Goal: Task Accomplishment & Management: Complete application form

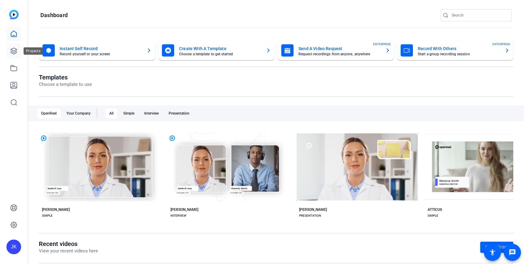
click at [10, 52] on icon at bounding box center [13, 50] width 7 height 7
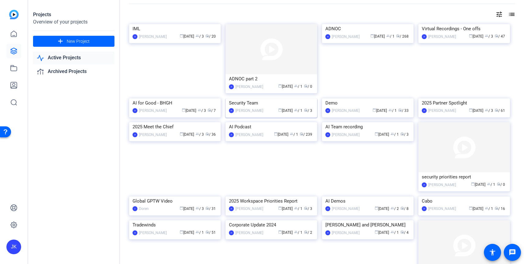
scroll to position [23, 0]
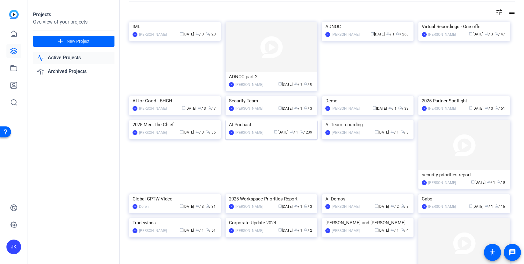
click at [281, 120] on img at bounding box center [270, 120] width 91 height 0
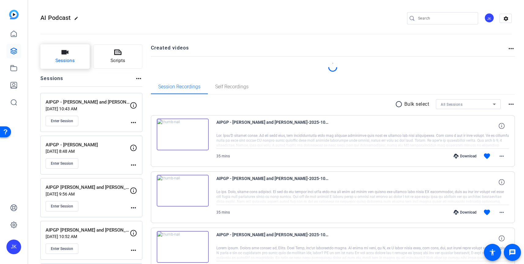
click at [72, 49] on button "Sessions" at bounding box center [64, 56] width 49 height 24
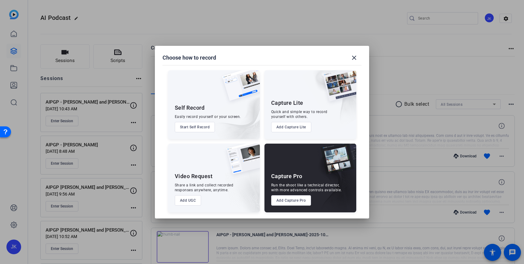
click at [299, 199] on button "Add Capture Pro" at bounding box center [291, 200] width 40 height 10
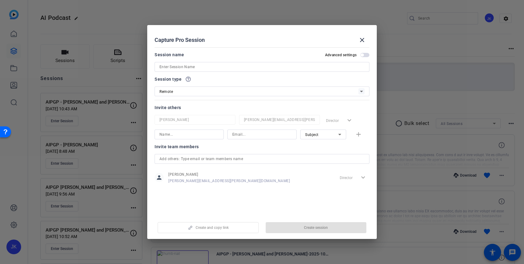
click at [192, 69] on input at bounding box center [261, 66] width 205 height 7
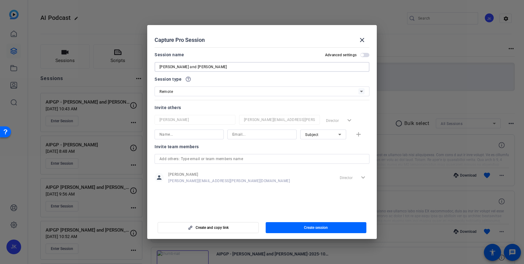
type input "[PERSON_NAME] and [PERSON_NAME]"
click at [237, 138] on input at bounding box center [261, 134] width 59 height 7
paste input "[PERSON_NAME][EMAIL_ADDRESS][PERSON_NAME][DOMAIN_NAME]"
type input "[PERSON_NAME][EMAIL_ADDRESS][PERSON_NAME][DOMAIN_NAME]"
click at [191, 136] on input at bounding box center [188, 134] width 59 height 7
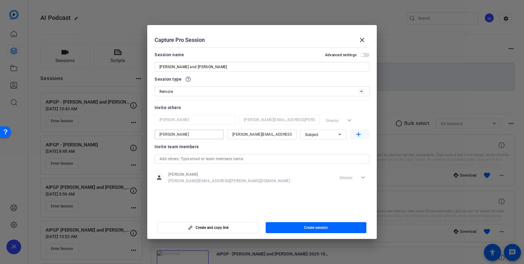
type input "[PERSON_NAME]"
click at [364, 135] on span "button" at bounding box center [360, 134] width 20 height 15
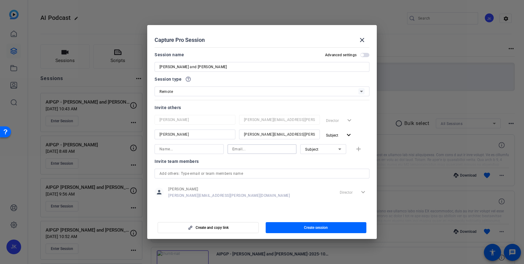
click at [248, 151] on input at bounding box center [261, 149] width 59 height 7
paste input "[PERSON_NAME][EMAIL_ADDRESS][PERSON_NAME][DOMAIN_NAME]"
type input "[PERSON_NAME][EMAIL_ADDRESS][PERSON_NAME][DOMAIN_NAME]"
click at [205, 151] on input at bounding box center [188, 149] width 59 height 7
type input "[PERSON_NAME]"
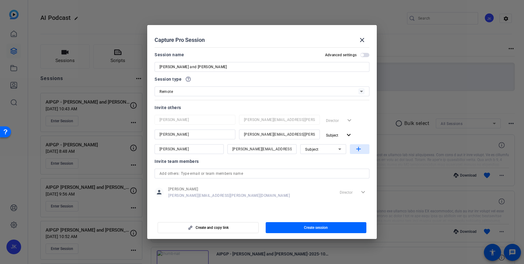
click at [358, 152] on mat-icon "add" at bounding box center [358, 150] width 8 height 8
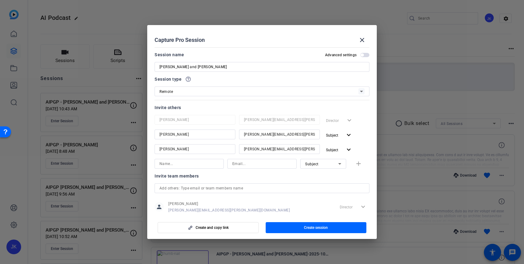
click at [245, 163] on input at bounding box center [261, 163] width 59 height 7
type input "[EMAIL_ADDRESS][PERSON_NAME][DOMAIN_NAME]"
click at [201, 165] on input at bounding box center [188, 163] width 59 height 7
type input "Naz"
click at [320, 163] on div "Subject" at bounding box center [321, 164] width 33 height 8
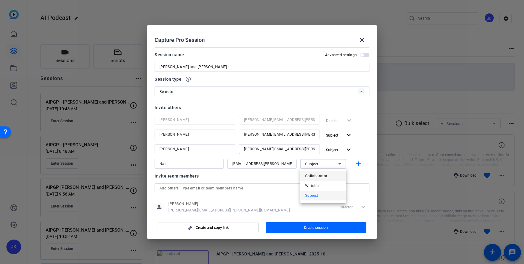
click at [319, 179] on span "Collaborator" at bounding box center [316, 175] width 22 height 7
click at [361, 165] on mat-icon "add" at bounding box center [358, 164] width 8 height 8
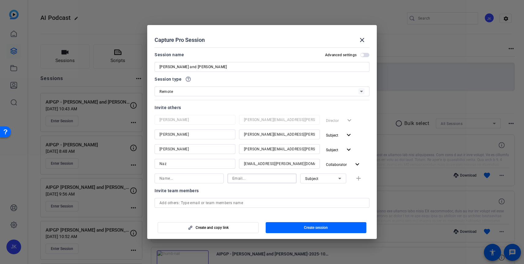
click at [243, 179] on input at bounding box center [261, 178] width 59 height 7
paste input "[PERSON_NAME][EMAIL_ADDRESS][PERSON_NAME][DOMAIN_NAME]"
type input "[PERSON_NAME][EMAIL_ADDRESS][PERSON_NAME][DOMAIN_NAME]"
click at [208, 179] on input at bounding box center [188, 178] width 59 height 7
type input "[PERSON_NAME]"
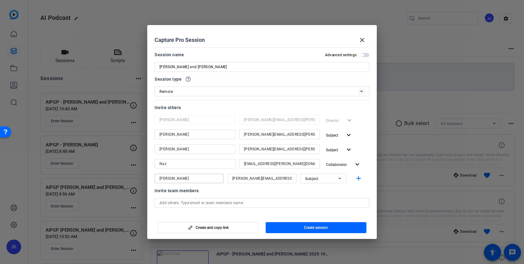
click at [341, 181] on icon at bounding box center [339, 178] width 7 height 7
click at [326, 191] on span "Collaborator" at bounding box center [316, 190] width 22 height 7
click at [357, 178] on mat-icon "add" at bounding box center [358, 179] width 8 height 8
click at [244, 195] on input at bounding box center [261, 193] width 59 height 7
paste input "[PERSON_NAME][EMAIL_ADDRESS][DOMAIN_NAME]"
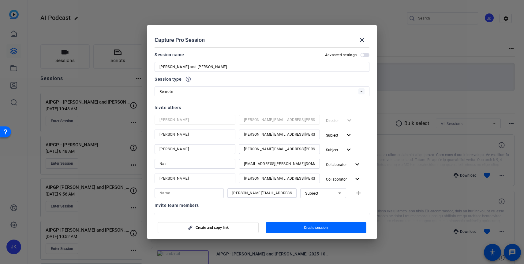
type input "[PERSON_NAME][EMAIL_ADDRESS][DOMAIN_NAME]"
click at [193, 195] on input at bounding box center [188, 193] width 59 height 7
type input "[PERSON_NAME]"
click at [336, 195] on icon at bounding box center [339, 193] width 7 height 7
click at [325, 202] on span "Collaborator" at bounding box center [316, 205] width 22 height 7
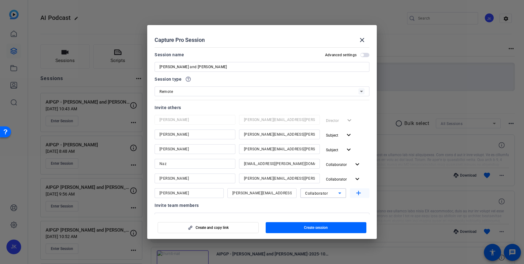
click at [358, 195] on mat-icon "add" at bounding box center [358, 194] width 8 height 8
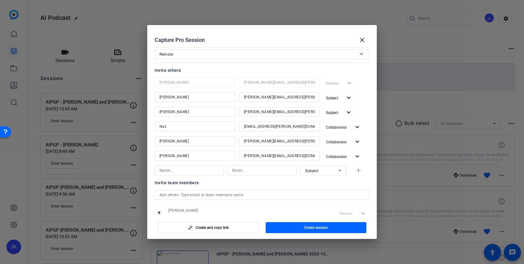
scroll to position [57, 0]
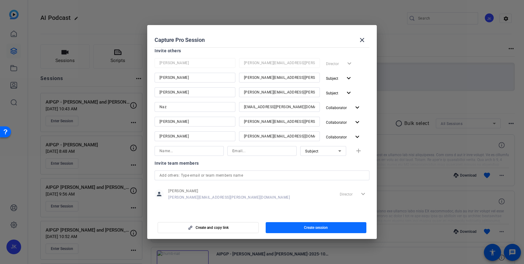
click at [312, 231] on span "button" at bounding box center [315, 228] width 101 height 15
